Goal: Find contact information: Obtain details needed to contact an individual or organization

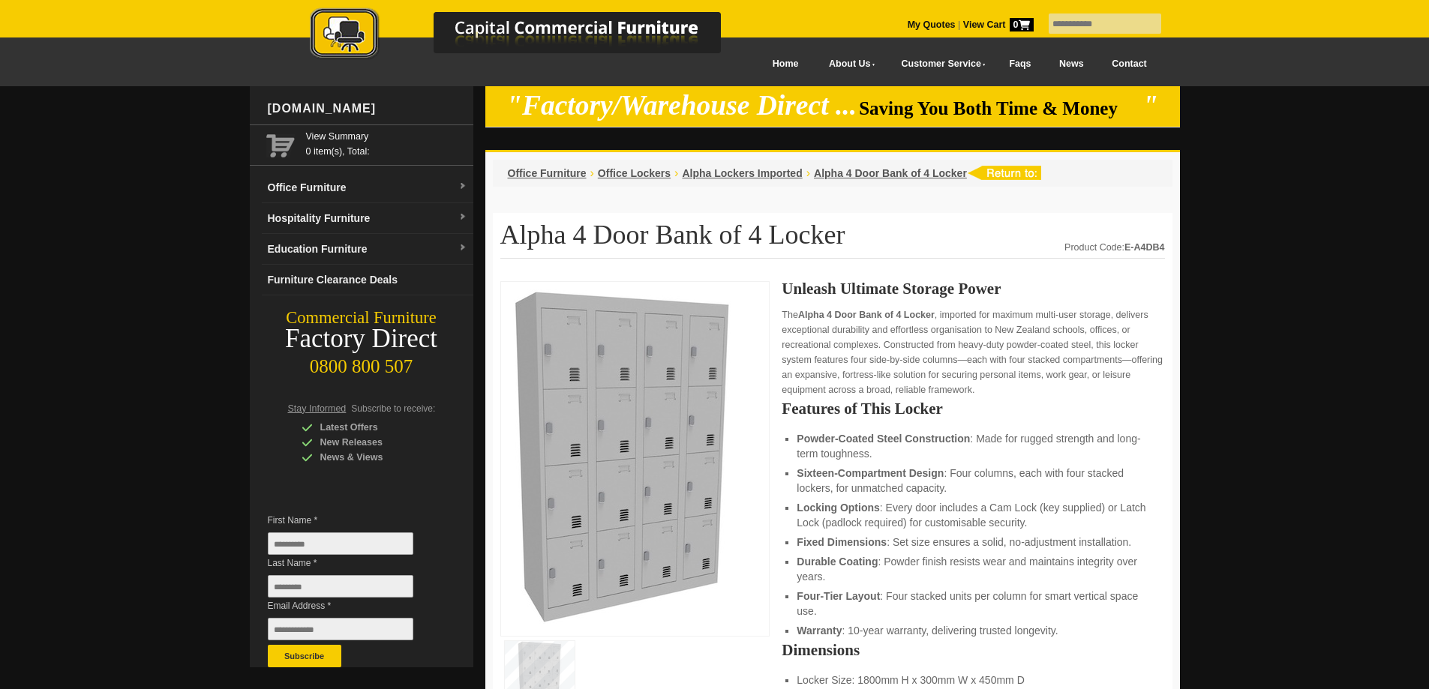
click at [1118, 63] on link "Contact" at bounding box center [1128, 64] width 63 height 34
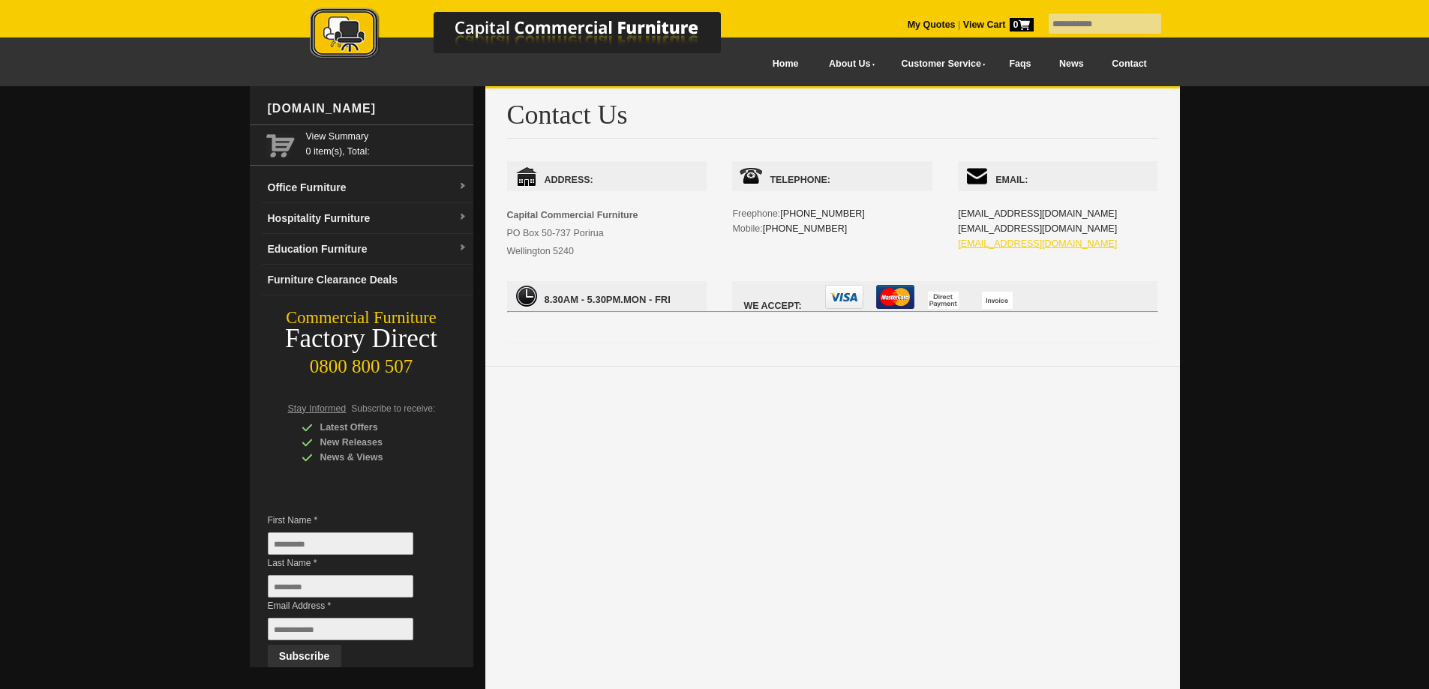
click at [980, 243] on link "sales@ccfnz.co.nz" at bounding box center [1037, 244] width 159 height 11
drag, startPoint x: 1031, startPoint y: 227, endPoint x: 959, endPoint y: 224, distance: 71.3
click at [959, 224] on div "Email: admin@ccfnz.co.nz info@ccfnz.co.nz sales@ccfnz.co.nz" at bounding box center [1058, 221] width 200 height 120
copy link "nfo@ccfnz.co.nz"
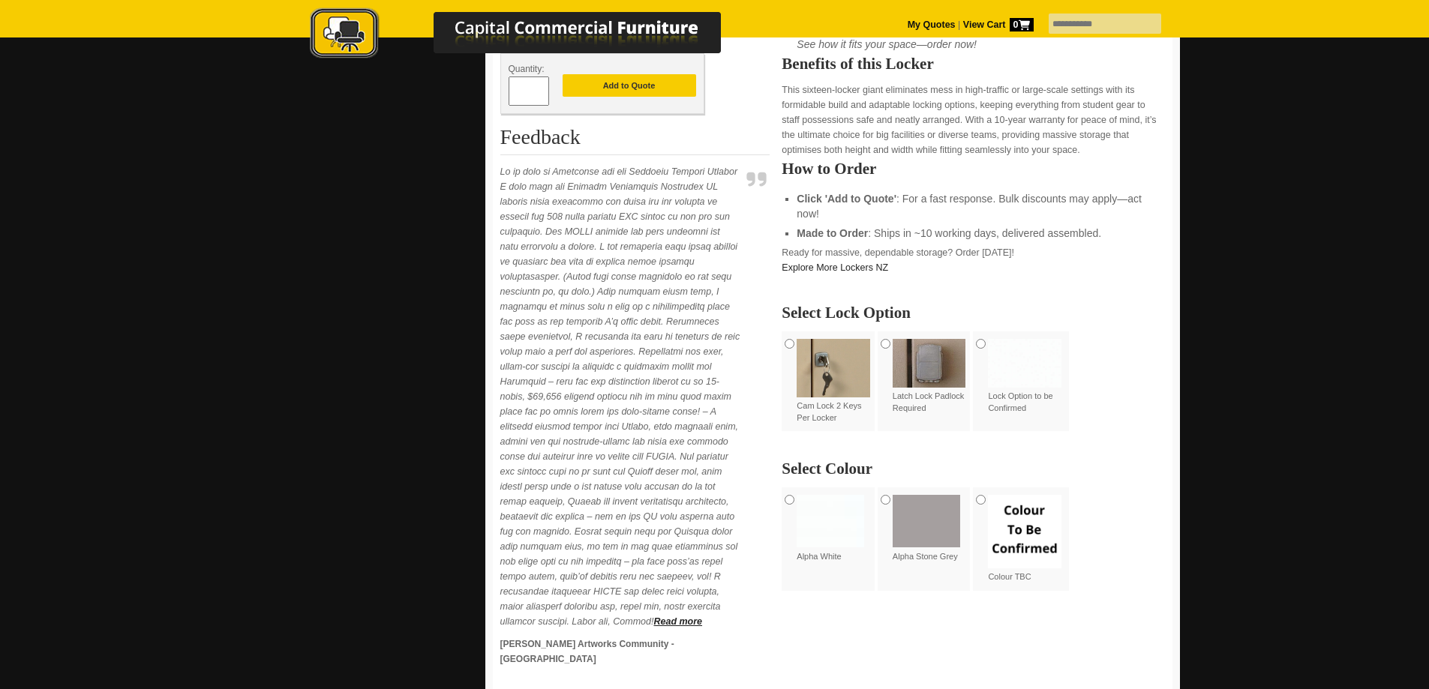
scroll to position [674, 0]
